Goal: Transaction & Acquisition: Purchase product/service

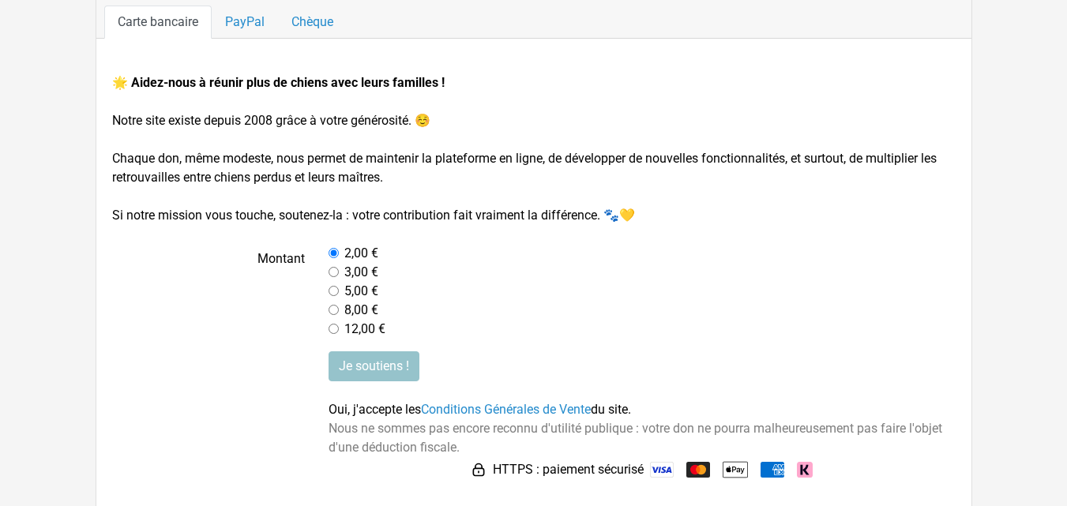
scroll to position [211, 0]
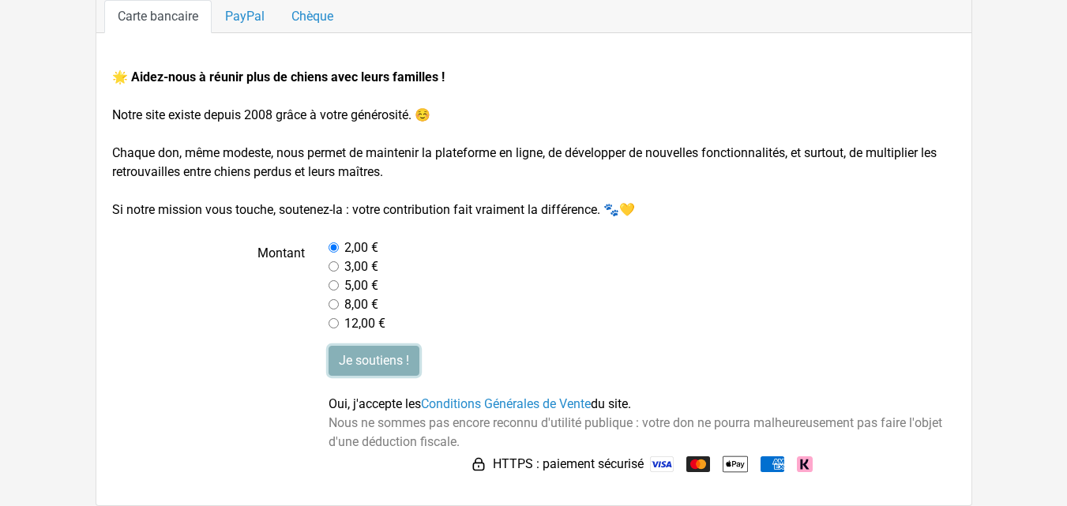
click at [412, 363] on input "Je soutiens !" at bounding box center [374, 361] width 91 height 30
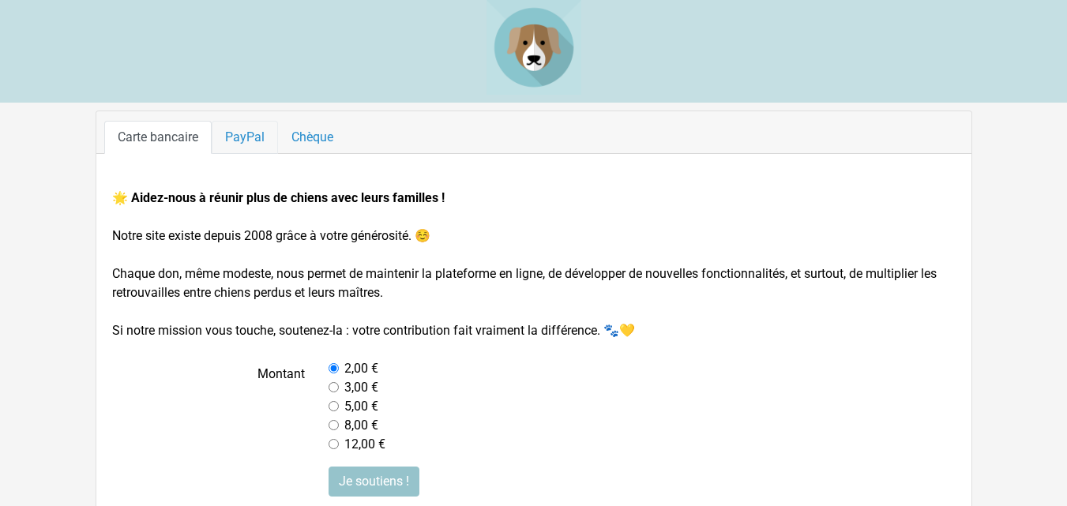
click at [256, 134] on link "PayPal" at bounding box center [245, 137] width 66 height 33
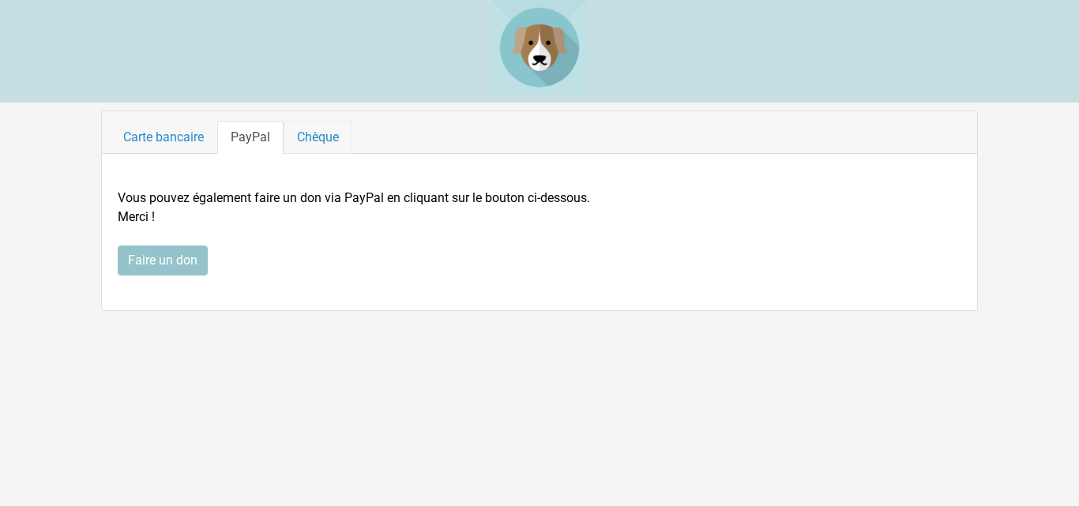
click at [314, 134] on link "Chèque" at bounding box center [318, 137] width 69 height 33
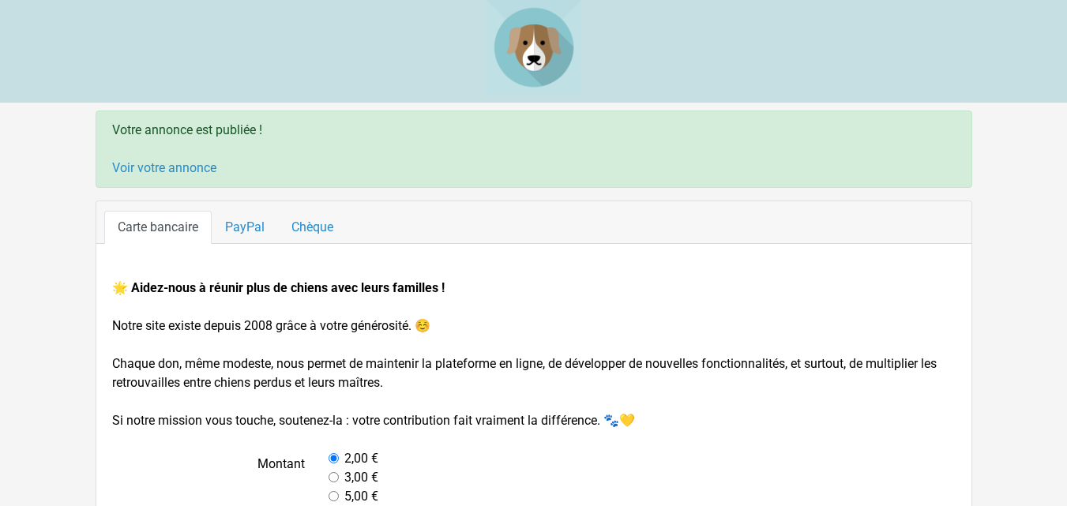
scroll to position [211, 0]
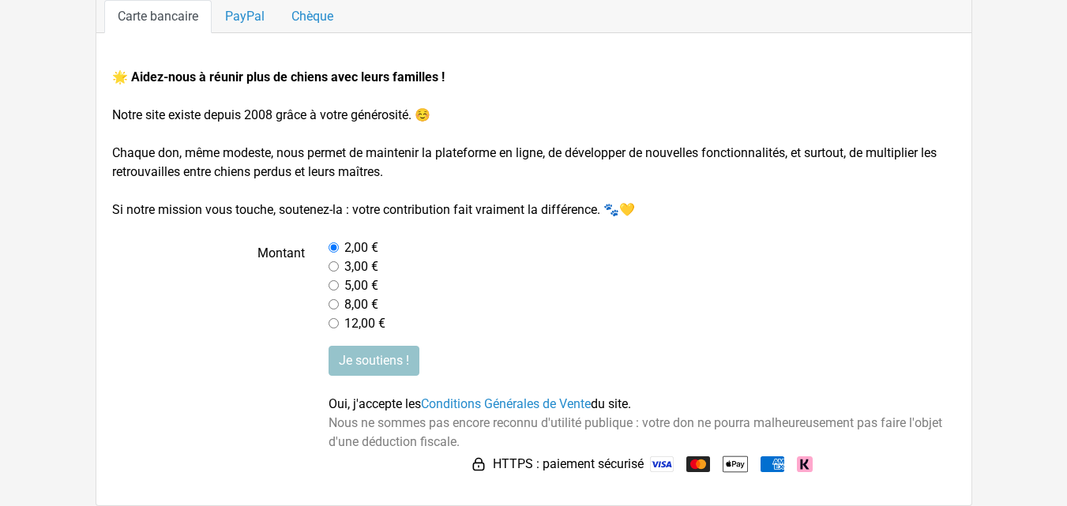
click at [331, 405] on span "Oui, j'accepte les Conditions Générales de Vente du site." at bounding box center [480, 403] width 302 height 15
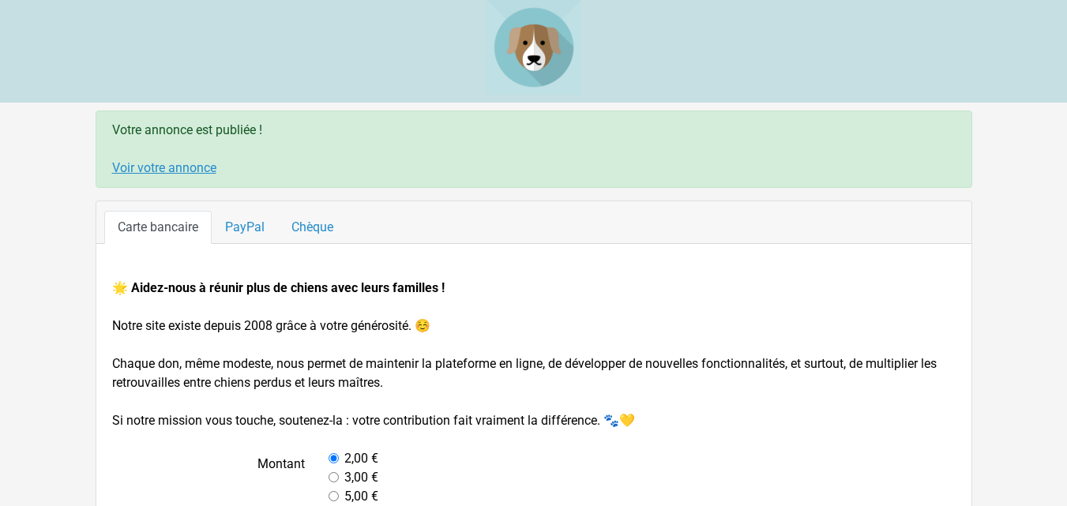
click at [191, 163] on link "Voir votre annonce" at bounding box center [164, 167] width 104 height 15
